Goal: Task Accomplishment & Management: Complete application form

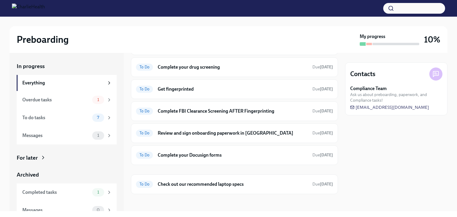
scroll to position [114, 0]
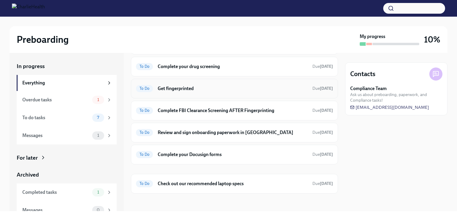
click at [242, 88] on h6 "Get fingerprinted" at bounding box center [233, 88] width 150 height 7
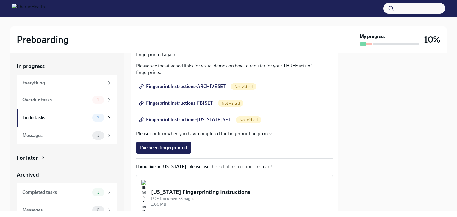
scroll to position [83, 0]
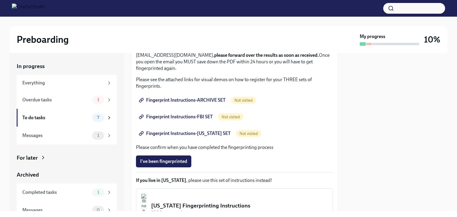
click at [199, 99] on span "Fingerprint Instructions-ARCHIVE SET" at bounding box center [182, 100] width 85 height 6
click at [201, 118] on span "Fingerprint Instructions-FBI SET" at bounding box center [176, 117] width 73 height 6
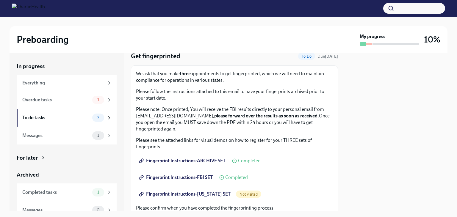
scroll to position [54, 0]
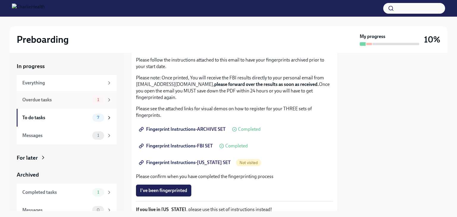
click at [59, 101] on div "Overdue tasks" at bounding box center [56, 100] width 68 height 7
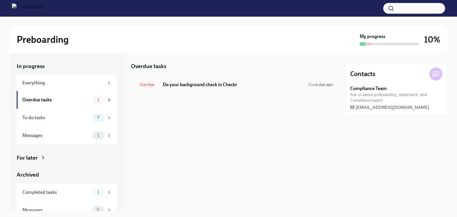
click at [218, 86] on h6 "Do your background check in Checkr" at bounding box center [233, 85] width 141 height 7
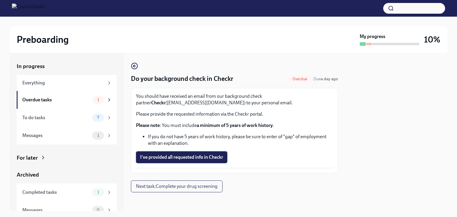
click at [187, 162] on button "I've provided all requested info in Checkr" at bounding box center [181, 157] width 91 height 12
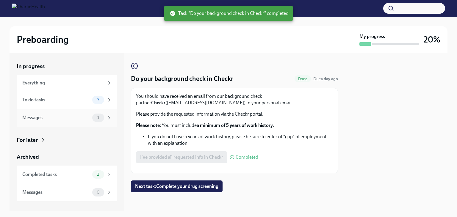
click at [71, 123] on div "Messages 1" at bounding box center [67, 118] width 100 height 18
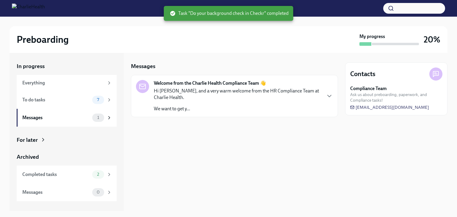
click at [212, 100] on p "Hi Nellena, and a very warm welcome from the HR Compliance Team at Charlie Heal…" at bounding box center [237, 94] width 167 height 13
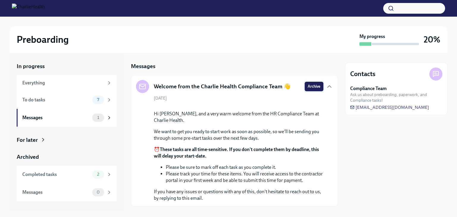
click at [308, 88] on span "Archive" at bounding box center [314, 87] width 13 height 6
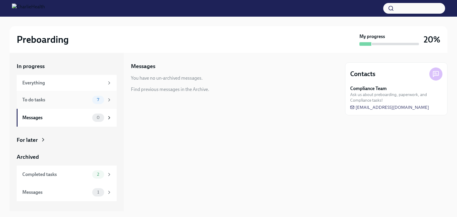
click at [86, 96] on div "To do tasks 7" at bounding box center [67, 100] width 90 height 8
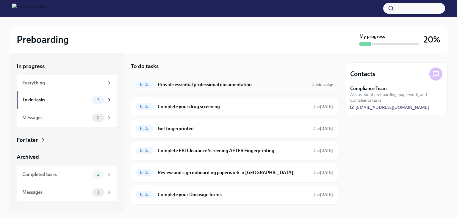
click at [251, 84] on h6 "Provide essential professional documentation" at bounding box center [232, 85] width 149 height 7
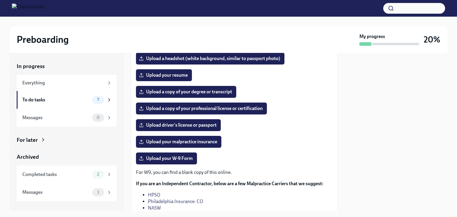
scroll to position [76, 0]
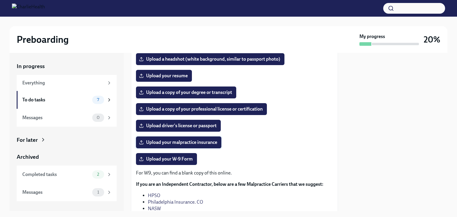
click at [188, 144] on span "Upload your malpractice insurance" at bounding box center [178, 143] width 77 height 6
click at [0, 0] on input "Upload your malpractice insurance" at bounding box center [0, 0] width 0 height 0
click at [193, 142] on span "Upload your malpractice insurance" at bounding box center [178, 143] width 77 height 6
click at [0, 0] on input "Upload your malpractice insurance" at bounding box center [0, 0] width 0 height 0
click at [180, 78] on span "Upload your resume" at bounding box center [164, 76] width 48 height 6
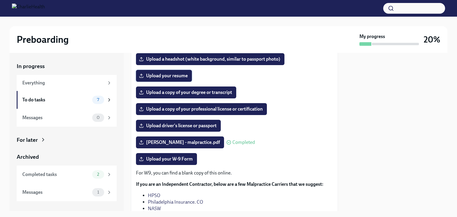
click at [0, 0] on input "Upload your resume" at bounding box center [0, 0] width 0 height 0
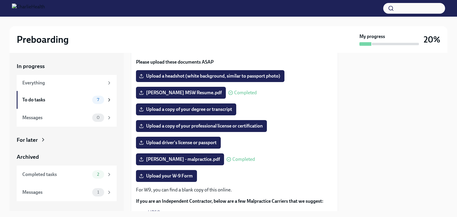
scroll to position [58, 0]
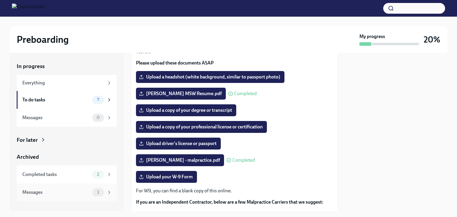
click at [86, 187] on div "Messages 1" at bounding box center [67, 193] width 100 height 18
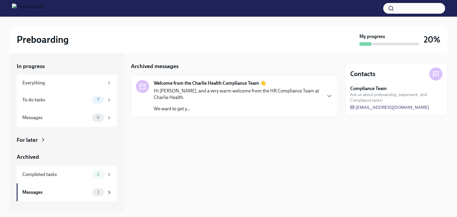
click at [236, 107] on p "We want to get y..." at bounding box center [237, 109] width 167 height 7
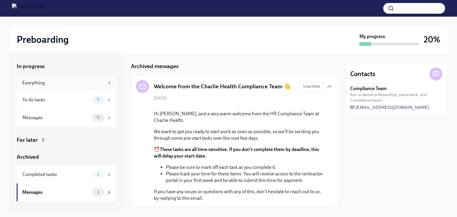
click at [53, 84] on div "Everything" at bounding box center [63, 83] width 82 height 7
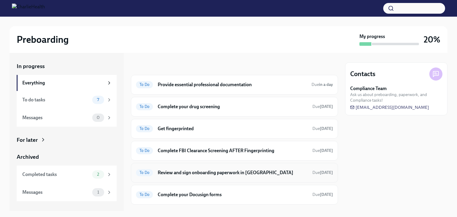
click at [254, 174] on h6 "Review and sign onboarding paperwork in UKG" at bounding box center [233, 173] width 150 height 7
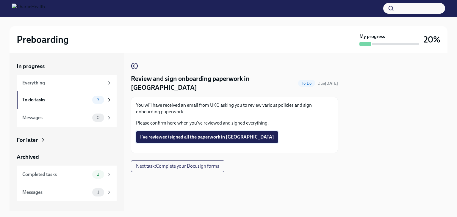
click at [229, 132] on button "I've reviewed/signed all the paperwork in UKG" at bounding box center [207, 137] width 142 height 12
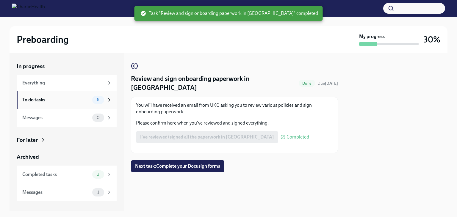
click at [102, 100] on span "6" at bounding box center [98, 100] width 10 height 4
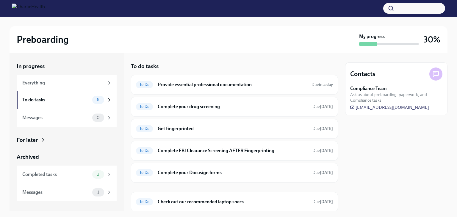
scroll to position [19, 0]
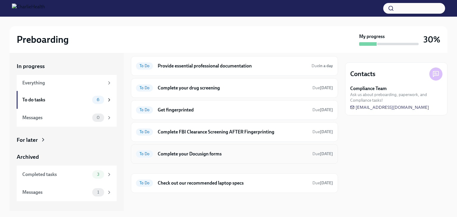
click at [269, 151] on h6 "Complete your Docusign forms" at bounding box center [233, 154] width 150 height 7
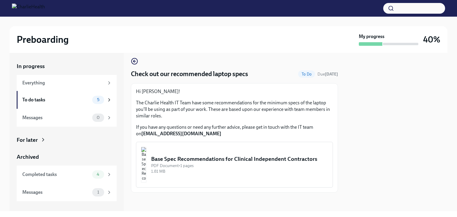
scroll to position [5, 0]
click at [274, 155] on div "Base Spec Recommendations for Clinical Independent Contractors" at bounding box center [239, 159] width 177 height 8
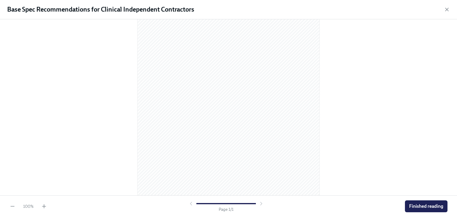
scroll to position [60, 0]
click at [357, 174] on div at bounding box center [228, 107] width 457 height 176
click at [424, 202] on button "Finished reading" at bounding box center [426, 207] width 43 height 12
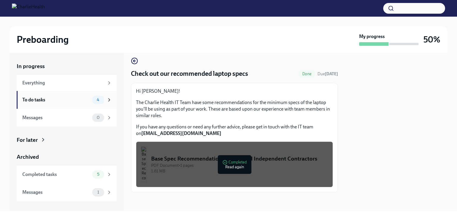
click at [59, 102] on div "To do tasks" at bounding box center [56, 100] width 68 height 7
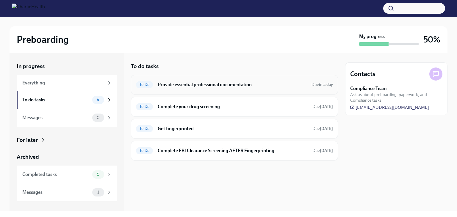
click at [271, 88] on div "To Do Provide essential professional documentation Due in a day" at bounding box center [234, 85] width 197 height 10
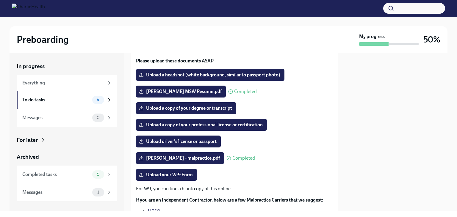
scroll to position [60, 0]
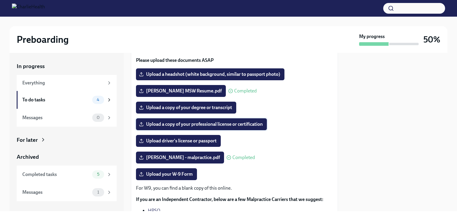
click at [226, 126] on span "Upload a copy of your professional license or certification" at bounding box center [201, 124] width 123 height 6
click at [0, 0] on input "Upload a copy of your professional license or certification" at bounding box center [0, 0] width 0 height 0
click at [169, 121] on label "Credential_QMHP-R Application.pdf" at bounding box center [181, 124] width 90 height 12
click at [0, 0] on input "Credential_QMHP-R Application.pdf" at bounding box center [0, 0] width 0 height 0
click at [186, 139] on span "Upload driver's license or passport" at bounding box center [178, 141] width 76 height 6
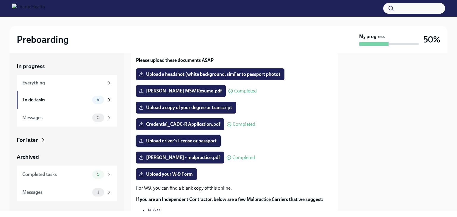
click at [0, 0] on input "Upload driver's license or passport" at bounding box center [0, 0] width 0 height 0
click at [219, 75] on span "Upload a headshot (white background, similar to passport photo)" at bounding box center [210, 74] width 140 height 6
click at [0, 0] on input "Upload a headshot (white background, similar to passport photo)" at bounding box center [0, 0] width 0 height 0
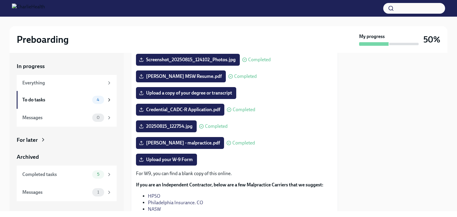
scroll to position [90, 0]
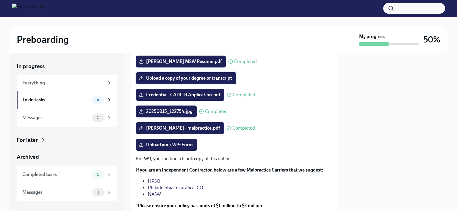
click at [201, 81] on span "Upload a copy of your degree or transcript" at bounding box center [186, 78] width 92 height 6
click at [0, 0] on input "Upload a copy of your degree or transcript" at bounding box center [0, 0] width 0 height 0
click at [185, 146] on span "Upload your W-9 Form" at bounding box center [166, 145] width 53 height 6
click at [0, 0] on input "Upload your W-9 Form" at bounding box center [0, 0] width 0 height 0
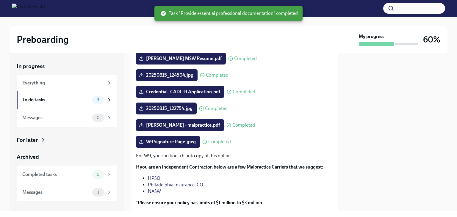
scroll to position [136, 0]
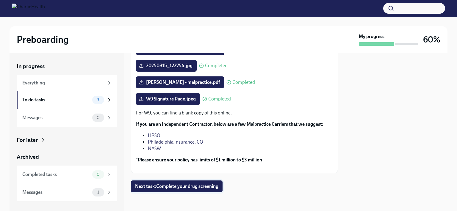
click at [212, 187] on span "Next task : Complete your drug screening" at bounding box center [176, 187] width 83 height 6
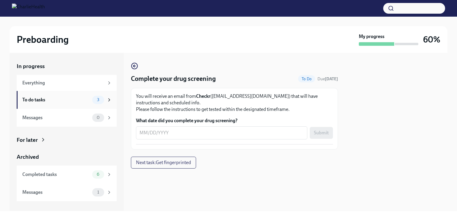
click at [58, 100] on div "To do tasks" at bounding box center [56, 100] width 68 height 7
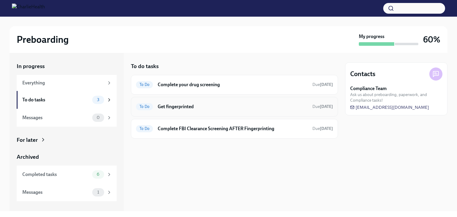
click at [197, 100] on div "To Do Get fingerprinted Due [DATE]" at bounding box center [234, 107] width 207 height 20
click at [197, 110] on h6 "Get fingerprinted" at bounding box center [233, 107] width 150 height 7
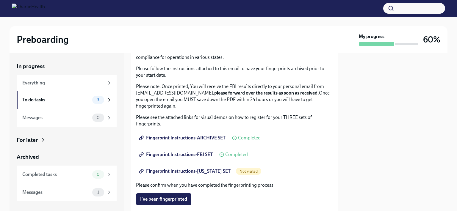
scroll to position [18, 0]
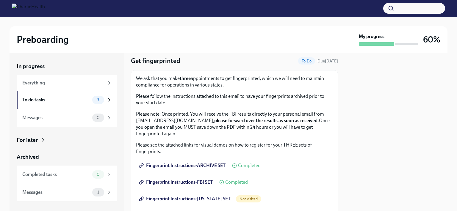
click at [203, 164] on span "Fingerprint Instructions-ARCHIVE SET" at bounding box center [182, 166] width 85 height 6
